Goal: Task Accomplishment & Management: Use online tool/utility

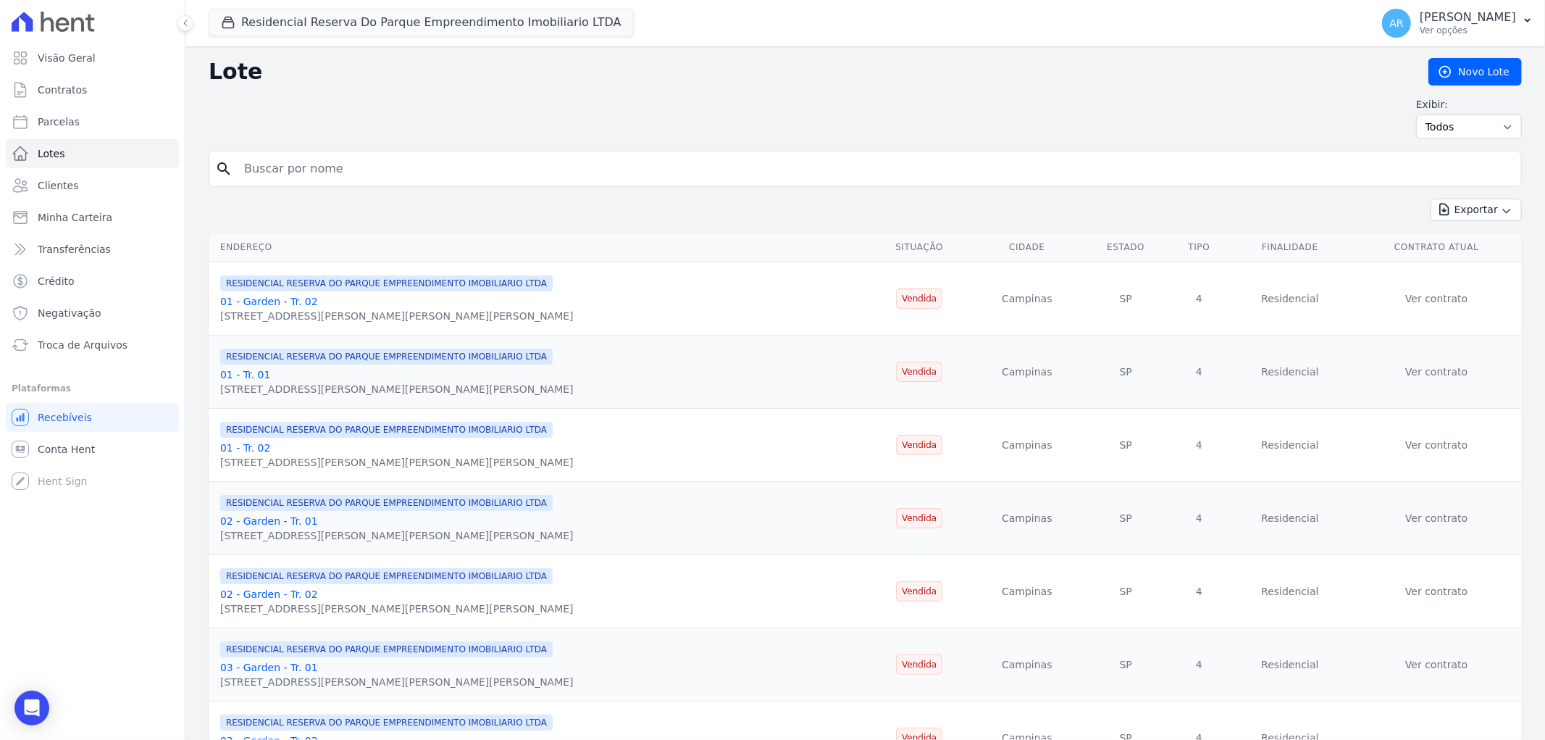
click at [290, 164] on input "search" at bounding box center [875, 168] width 1280 height 29
paste input "[PERSON_NAME] [PERSON_NAME]"
type input "[PERSON_NAME] [PERSON_NAME]"
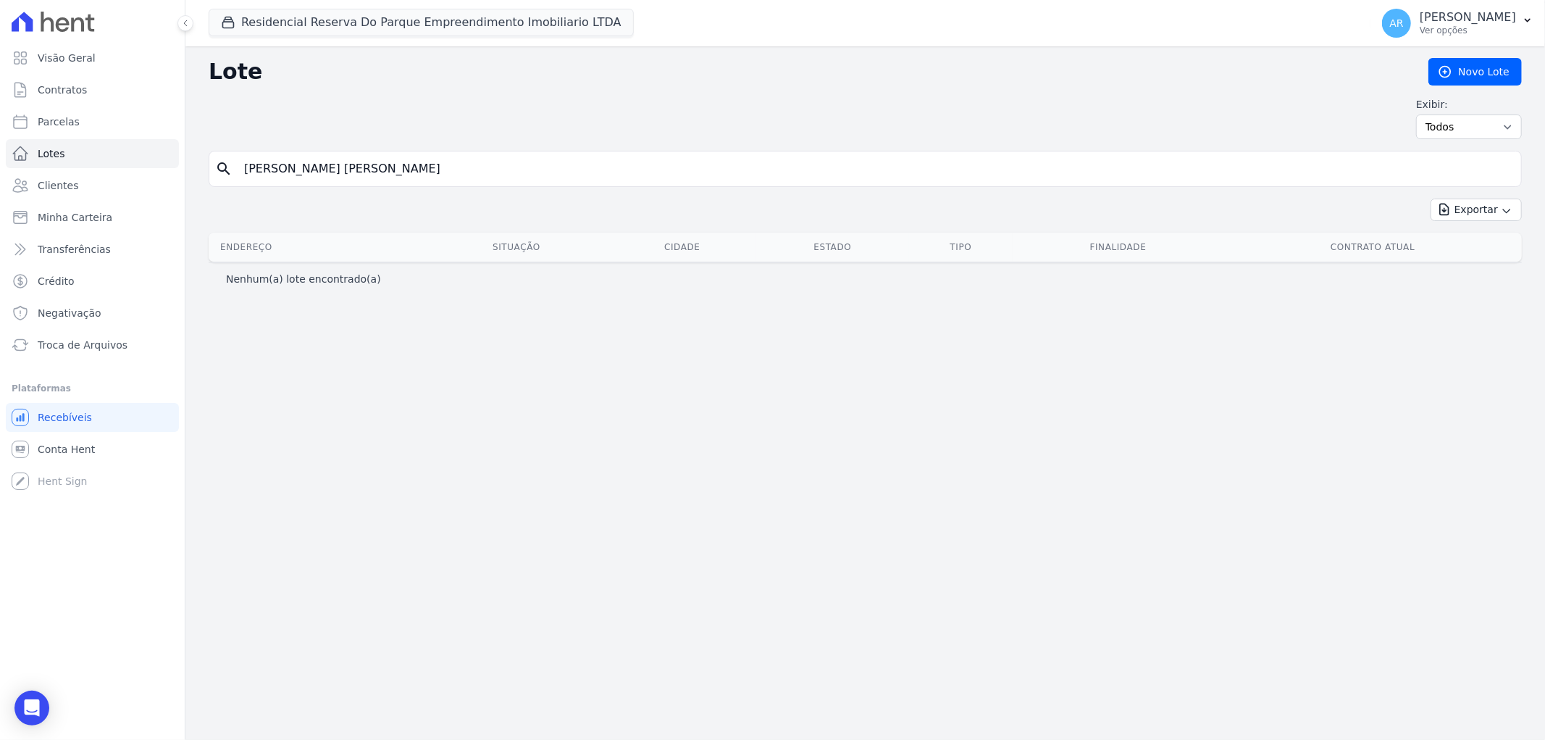
drag, startPoint x: 421, startPoint y: 170, endPoint x: 304, endPoint y: 181, distance: 117.2
click at [304, 181] on input "[PERSON_NAME] [PERSON_NAME]" at bounding box center [875, 168] width 1280 height 29
type input "MATHEUS"
click at [64, 121] on span "Parcelas" at bounding box center [59, 121] width 42 height 14
click at [87, 118] on link "Parcelas" at bounding box center [92, 121] width 173 height 29
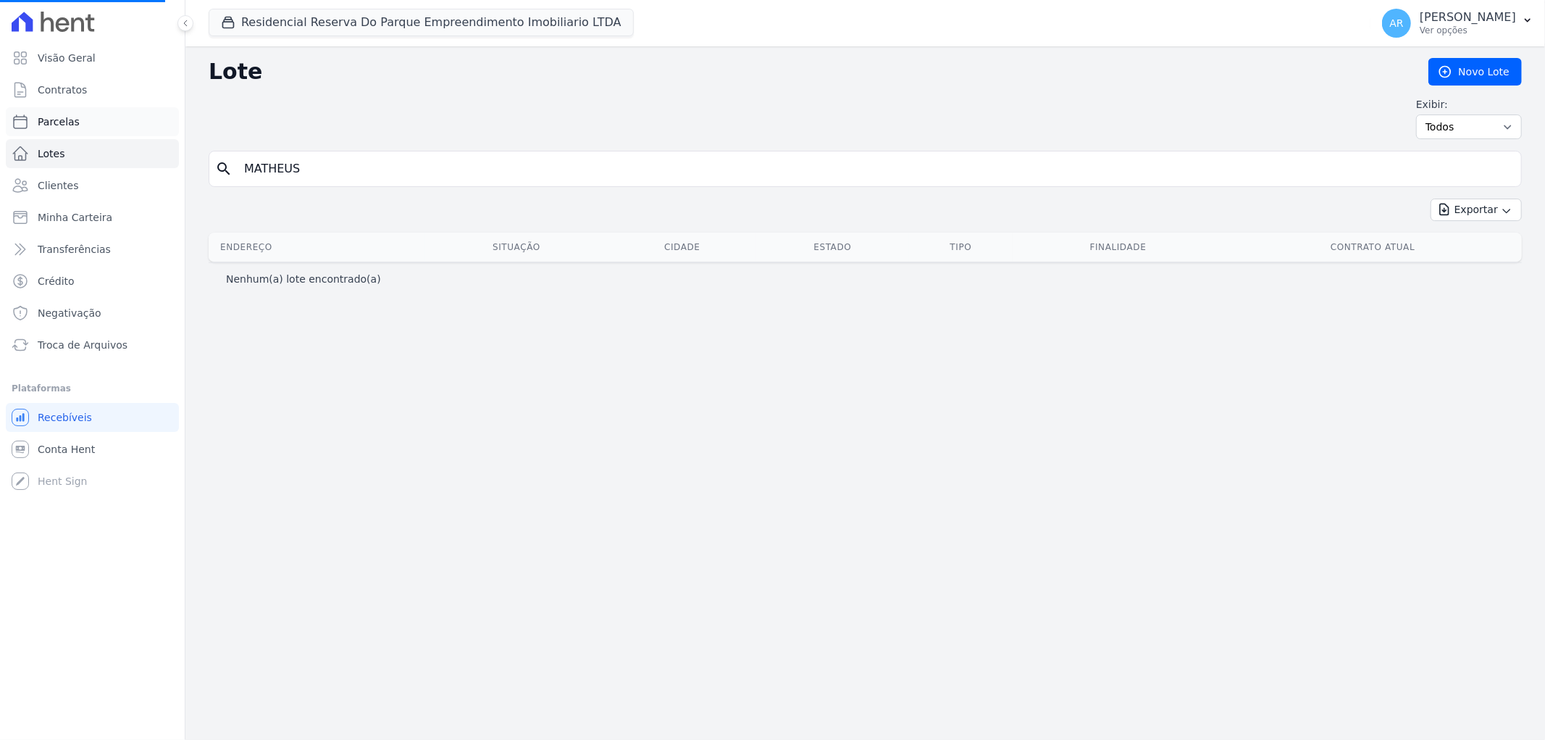
select select
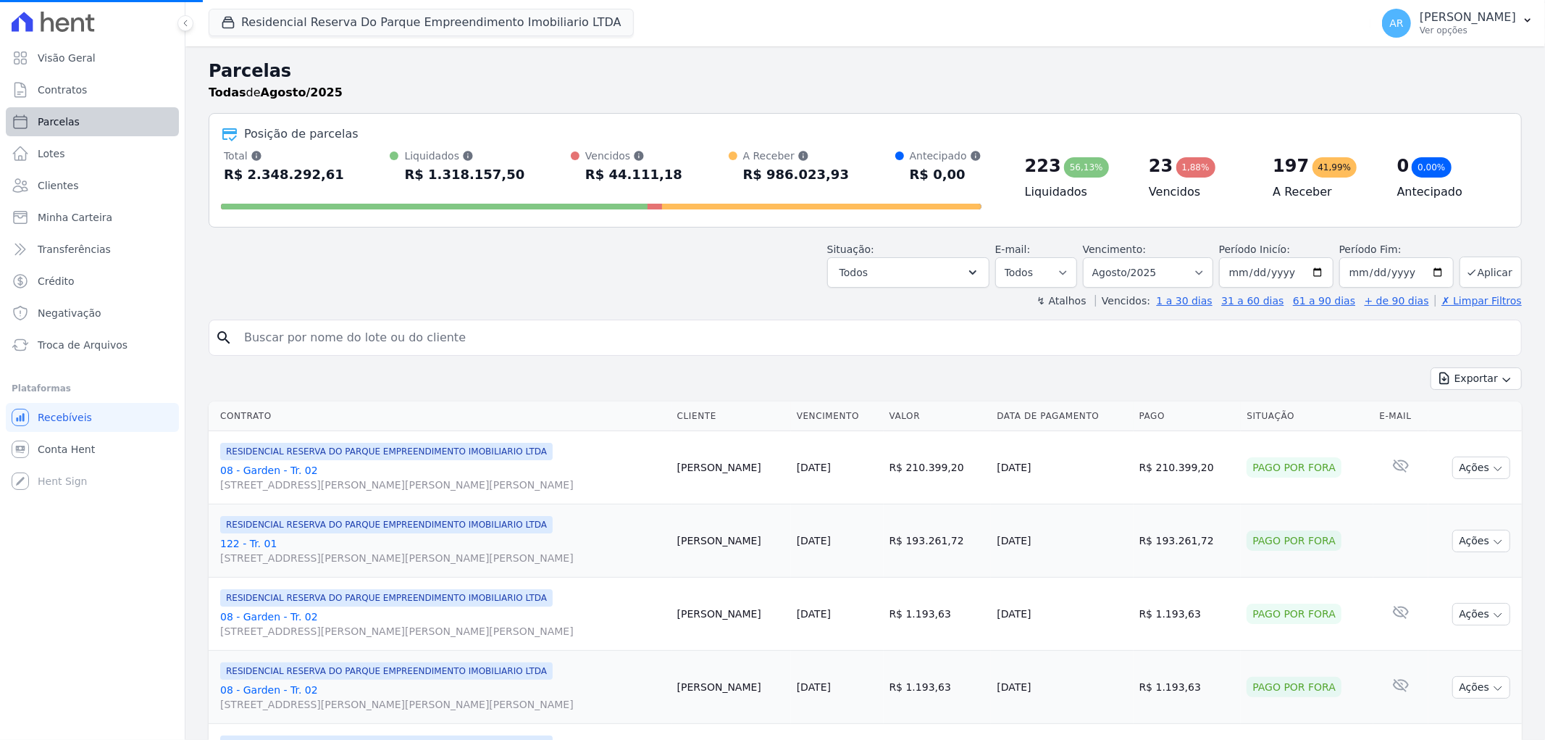
select select
click at [291, 327] on input "search" at bounding box center [875, 337] width 1280 height 29
paste input "[PERSON_NAME] [PERSON_NAME]"
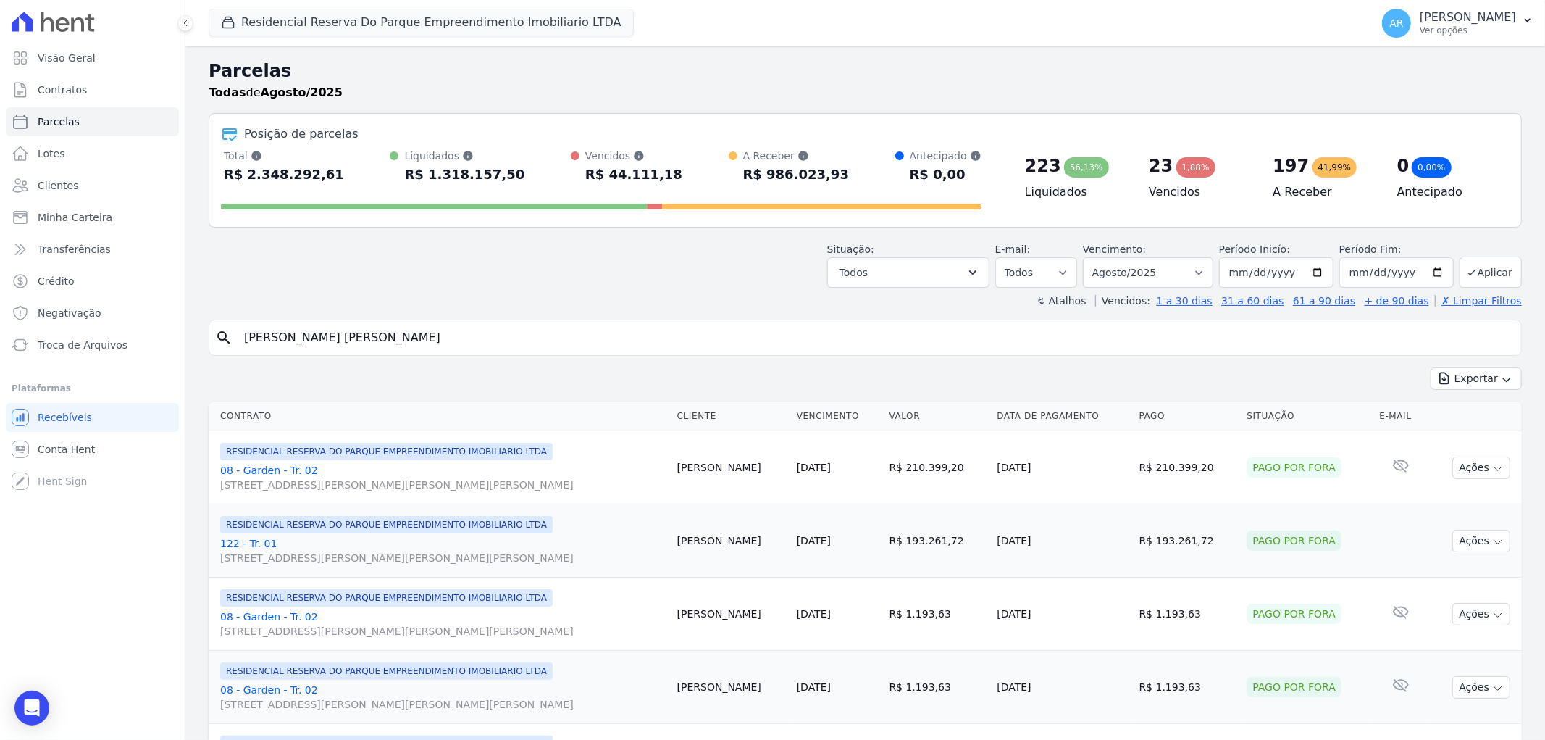
type input "[PERSON_NAME] [PERSON_NAME]"
select select
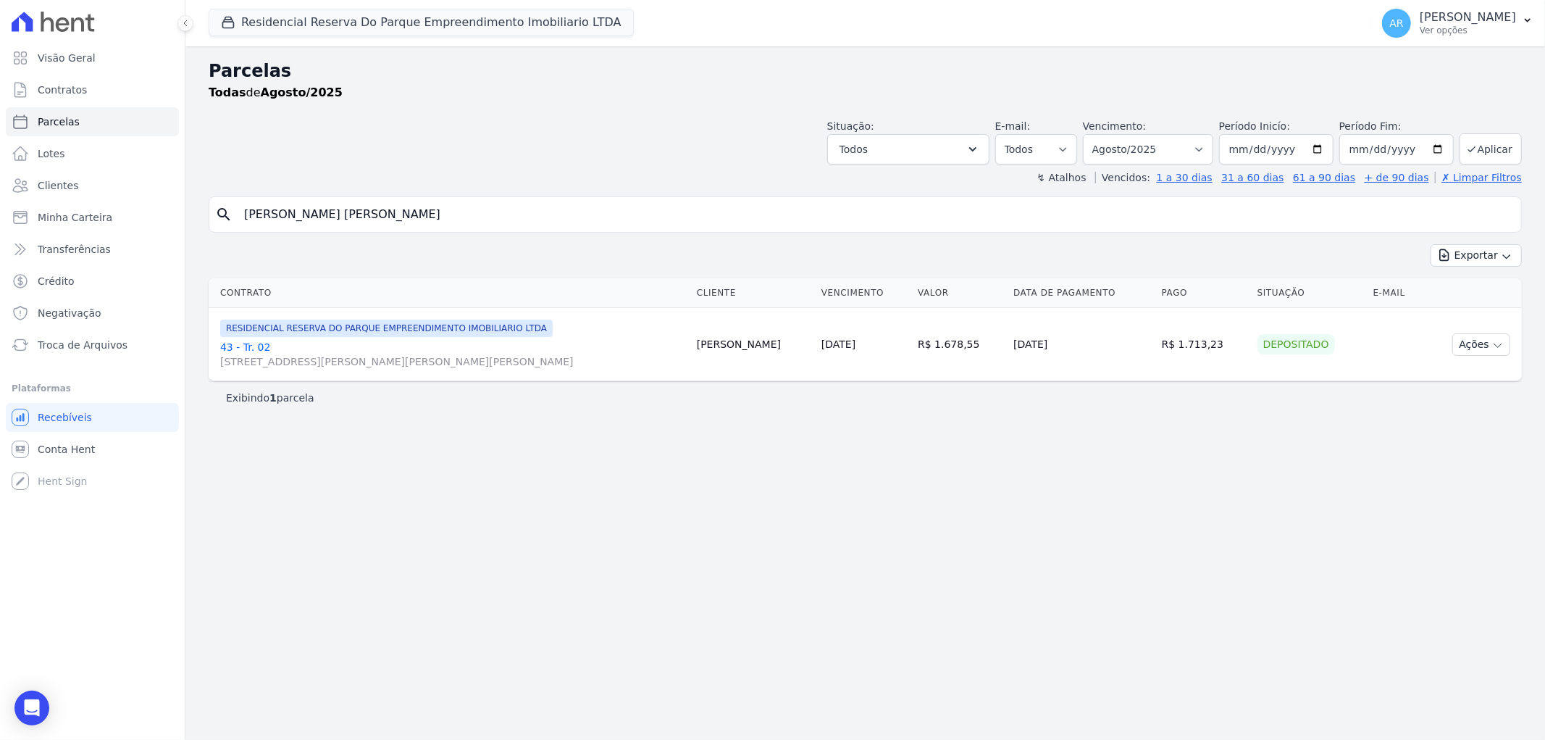
click at [238, 350] on link "43 - Tr. 02 [STREET_ADDRESS][PERSON_NAME][PERSON_NAME][PERSON_NAME]" at bounding box center [452, 354] width 465 height 29
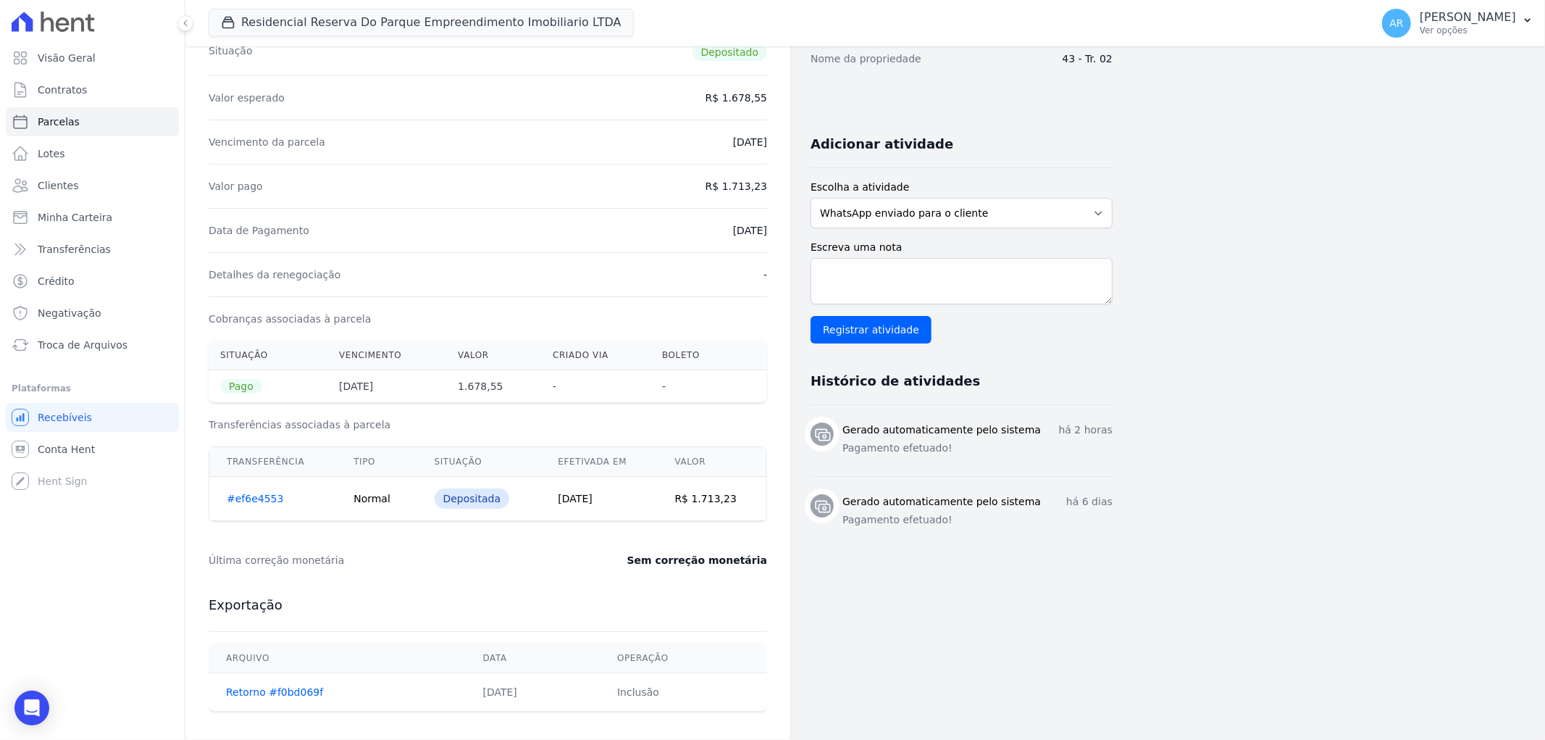
scroll to position [145, 0]
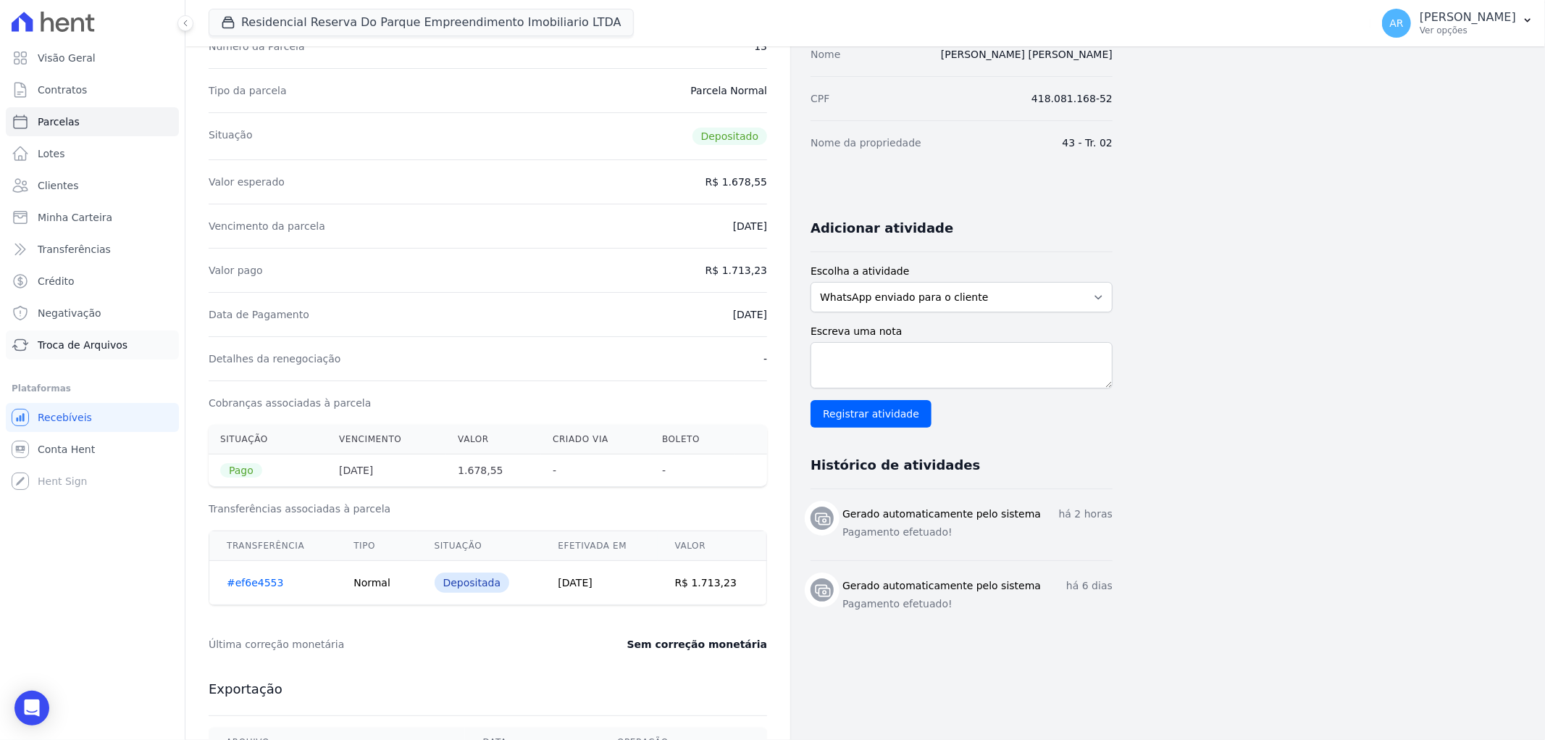
click at [81, 340] on span "Troca de Arquivos" at bounding box center [83, 345] width 90 height 14
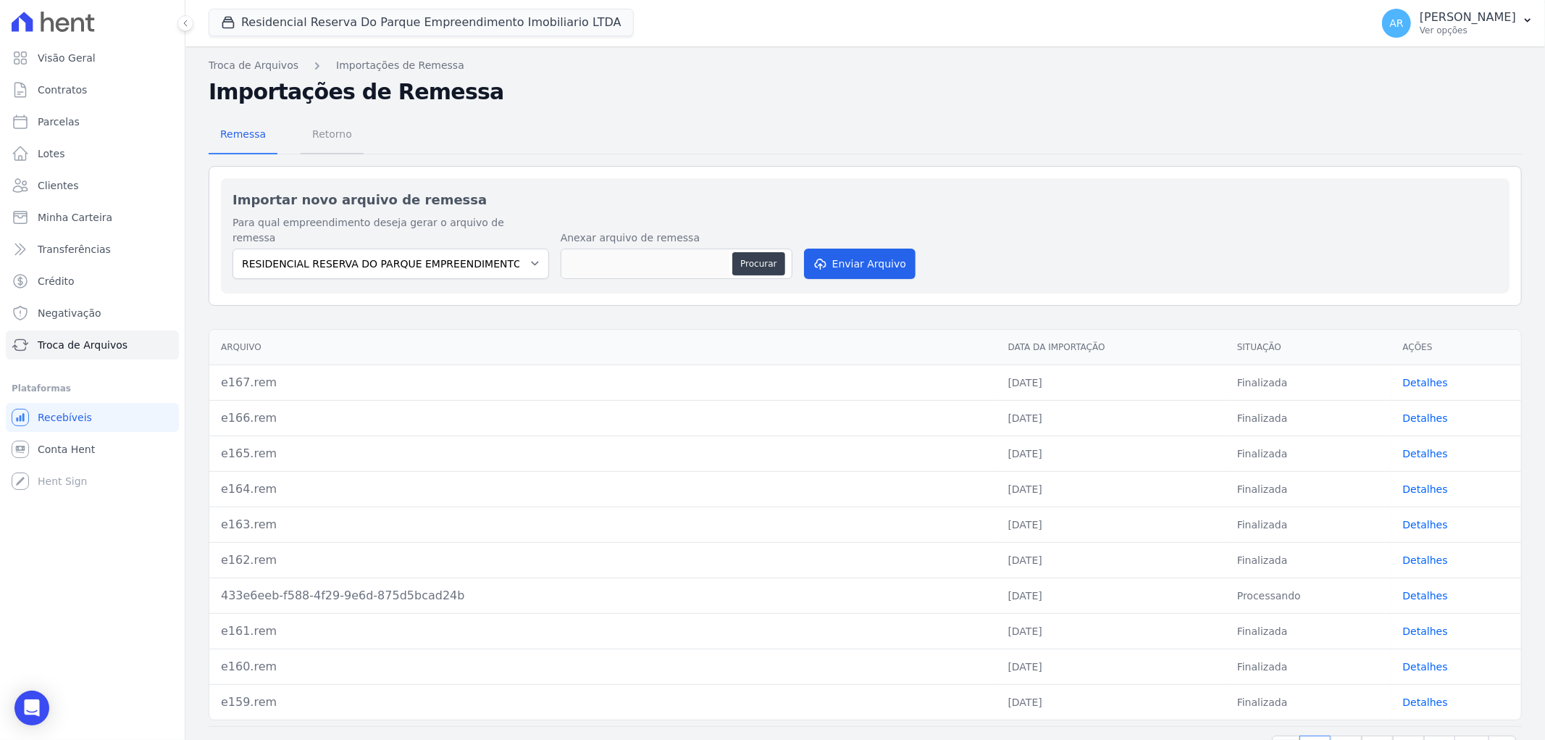
click at [331, 149] on span "Retorno" at bounding box center [332, 134] width 57 height 29
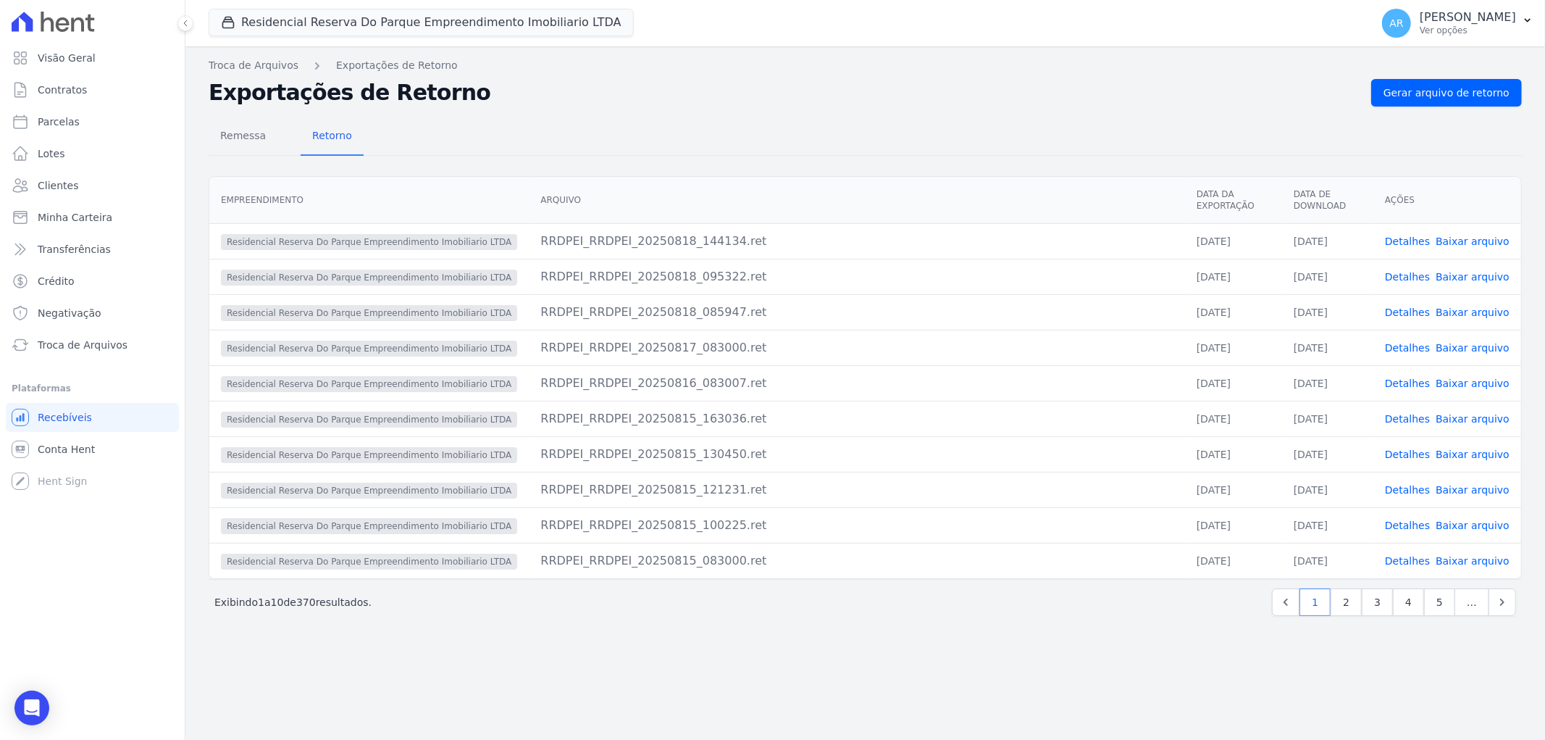
click at [1423, 235] on link "Detalhes" at bounding box center [1407, 241] width 45 height 12
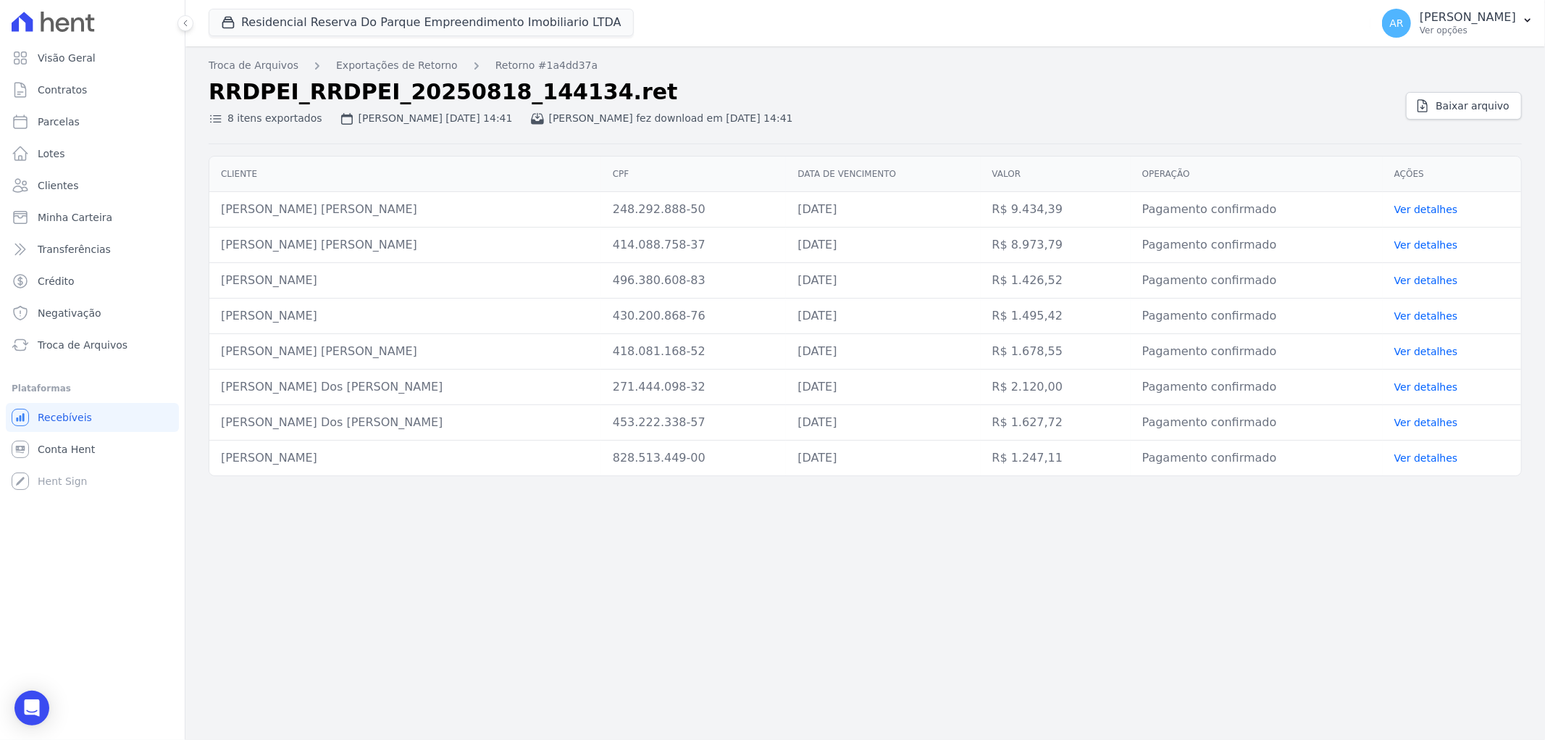
click at [1423, 354] on link "Ver detalhes" at bounding box center [1427, 352] width 64 height 12
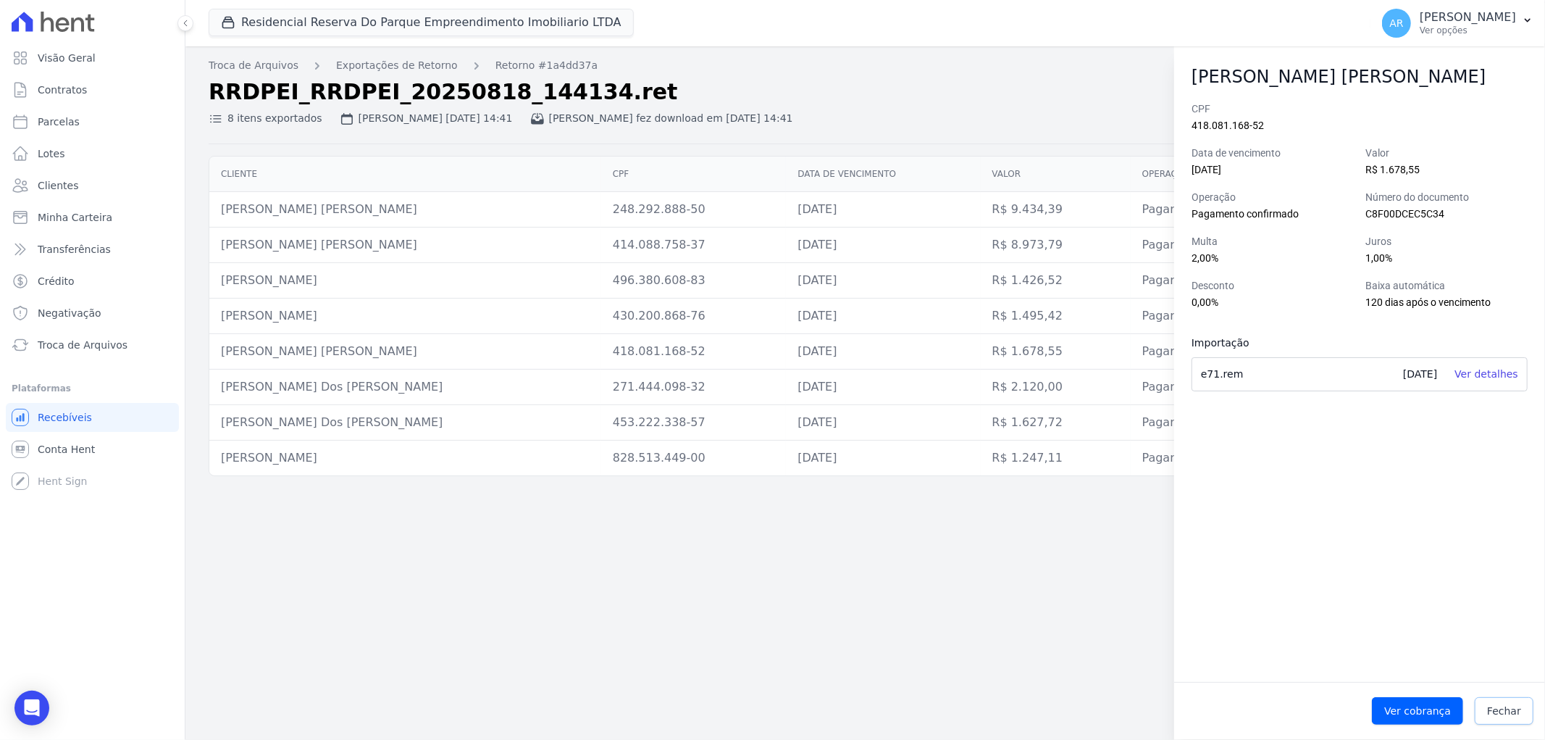
click at [1494, 709] on span "Fechar" at bounding box center [1504, 710] width 34 height 14
